Goal: Check status: Check status

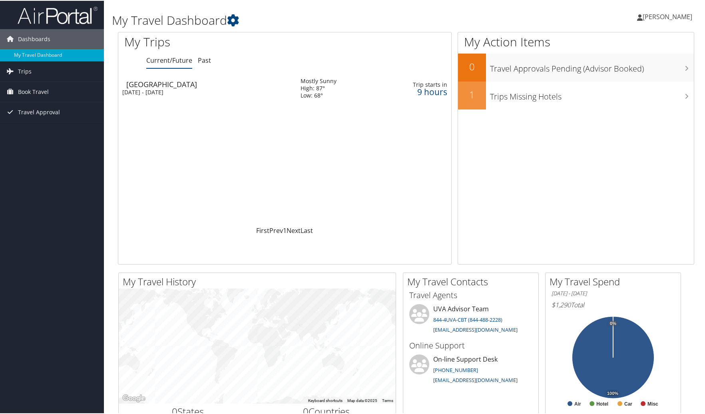
click at [237, 88] on td "Chicago Sun 5 Oct 2025 - Wed 8 Oct 2025" at bounding box center [205, 87] width 174 height 29
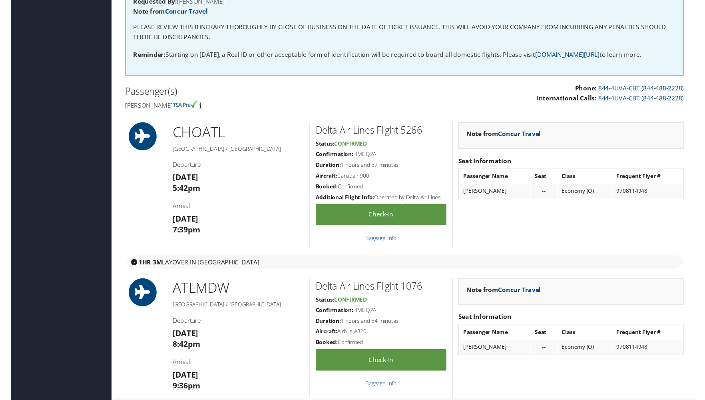
scroll to position [155, 0]
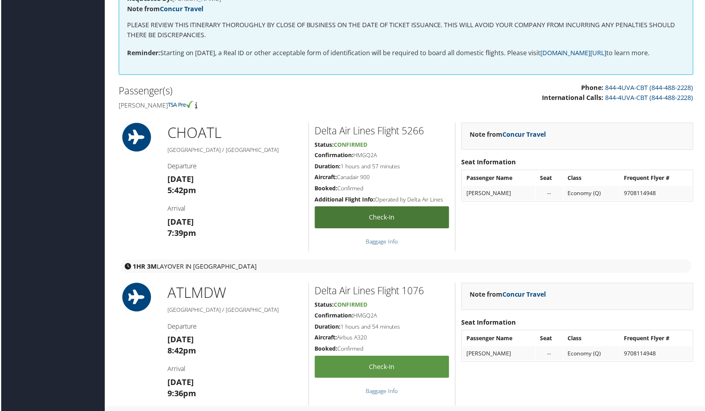
click at [414, 217] on link "Check-in" at bounding box center [382, 218] width 135 height 22
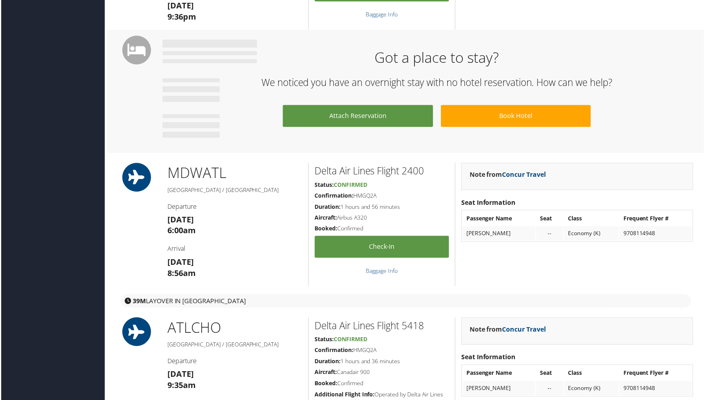
scroll to position [542, 0]
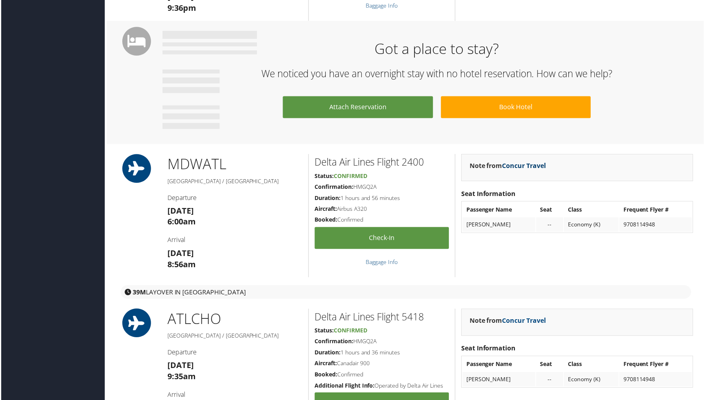
click at [516, 165] on link "Concur Travel" at bounding box center [525, 165] width 44 height 9
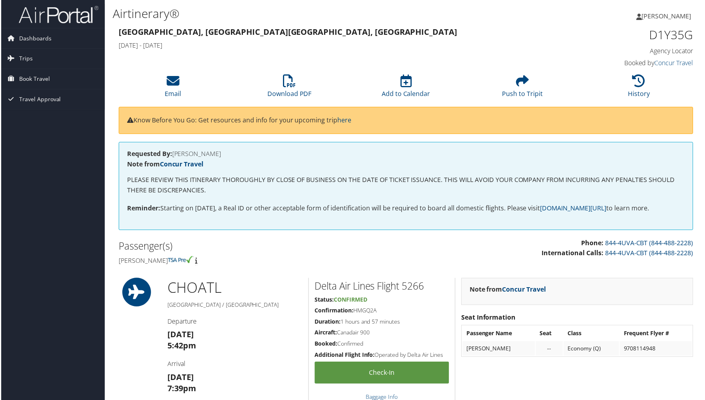
scroll to position [0, 0]
click at [20, 60] on span "Trips" at bounding box center [25, 59] width 14 height 20
click at [39, 72] on link "Current/Future Trips" at bounding box center [52, 75] width 104 height 12
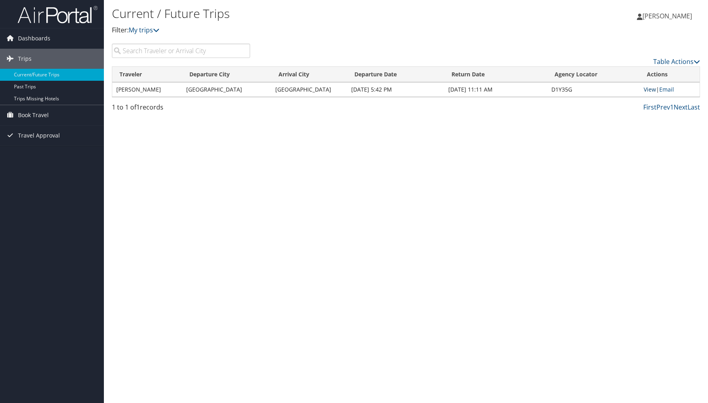
click at [646, 90] on link "View" at bounding box center [650, 90] width 12 height 8
